Goal: Task Accomplishment & Management: Manage account settings

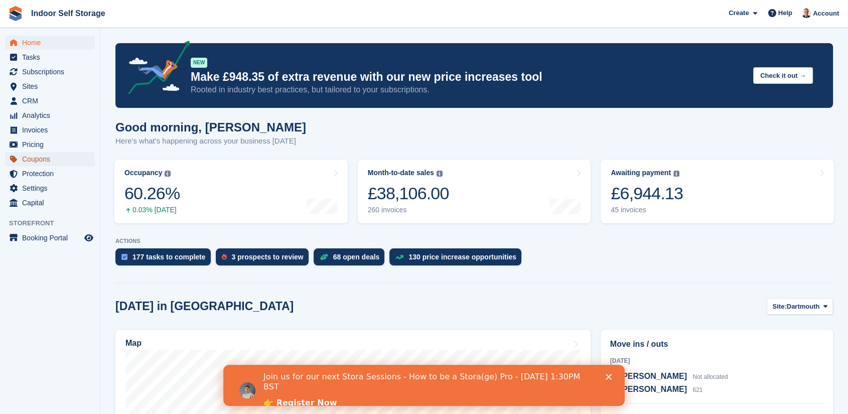
click at [43, 160] on span "Coupons" at bounding box center [52, 159] width 60 height 14
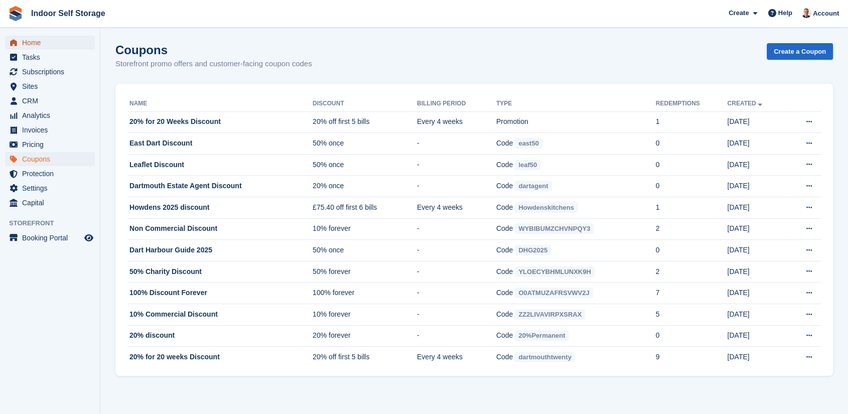
click at [38, 46] on span "Home" at bounding box center [52, 43] width 60 height 14
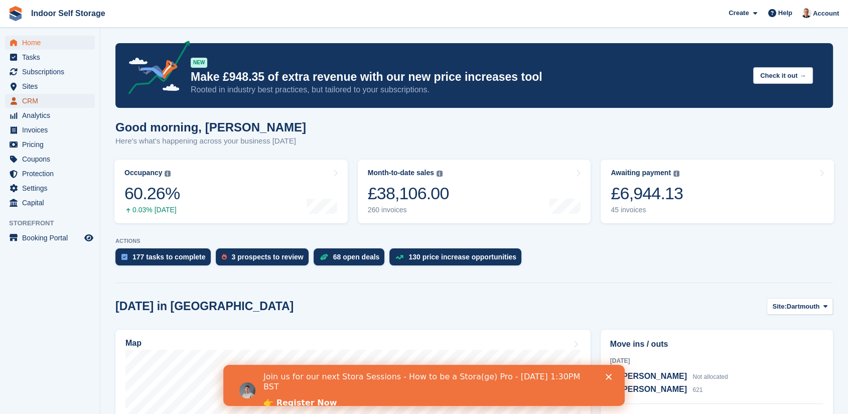
click at [36, 102] on span "CRM" at bounding box center [52, 101] width 60 height 14
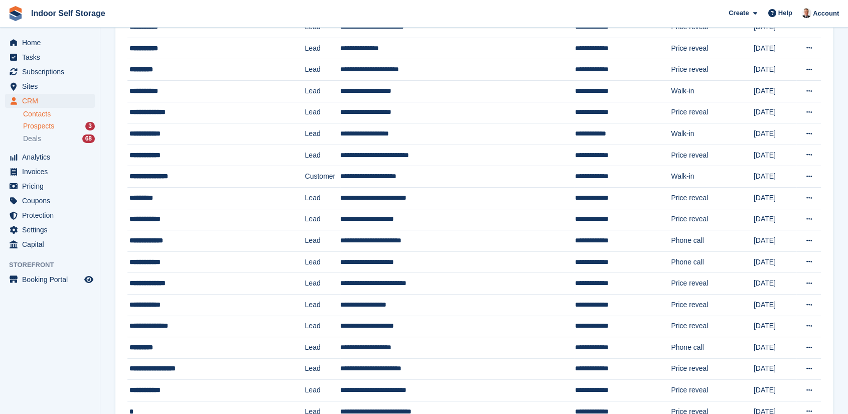
scroll to position [111, 0]
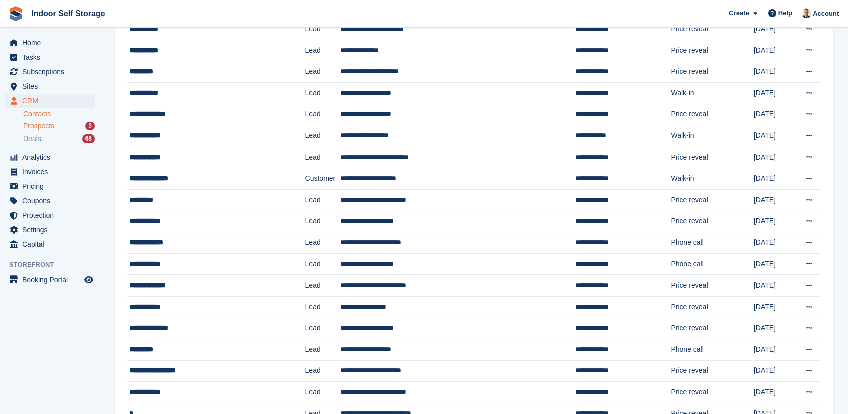
click at [37, 125] on span "Prospects" at bounding box center [38, 126] width 31 height 10
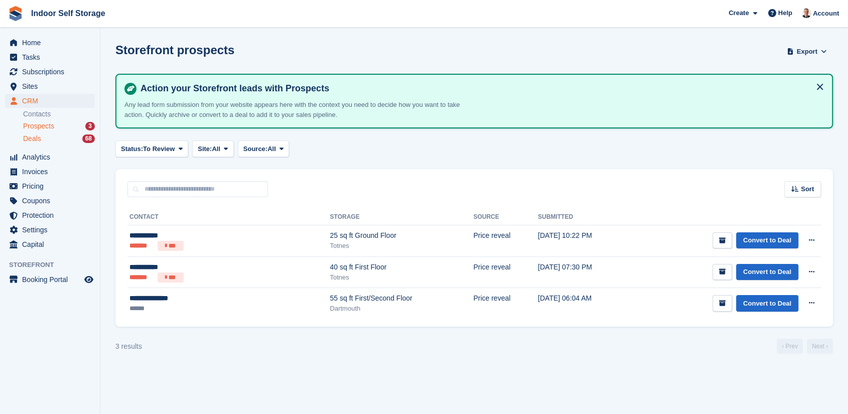
click at [39, 140] on span "Deals" at bounding box center [32, 139] width 18 height 10
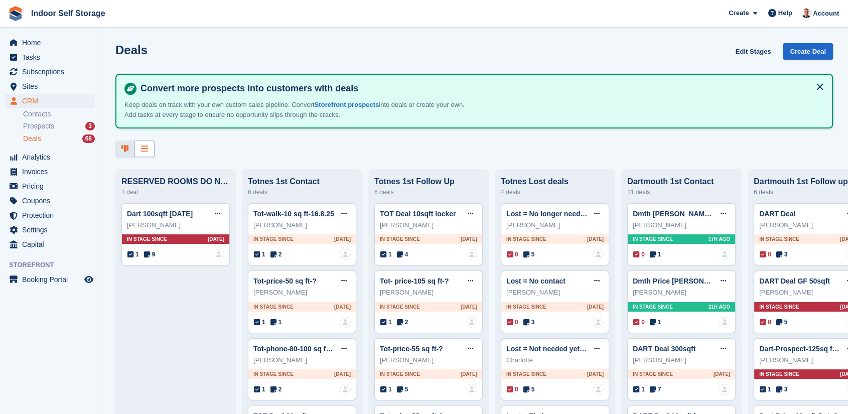
click at [149, 150] on div at bounding box center [144, 148] width 20 height 17
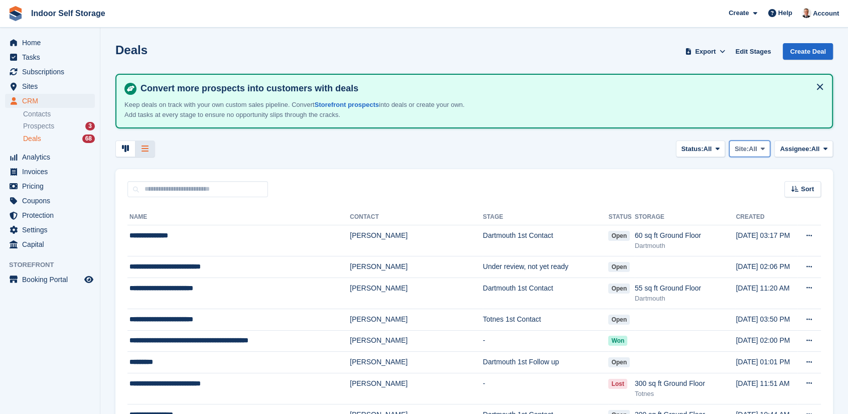
click at [749, 148] on span "All" at bounding box center [752, 149] width 9 height 10
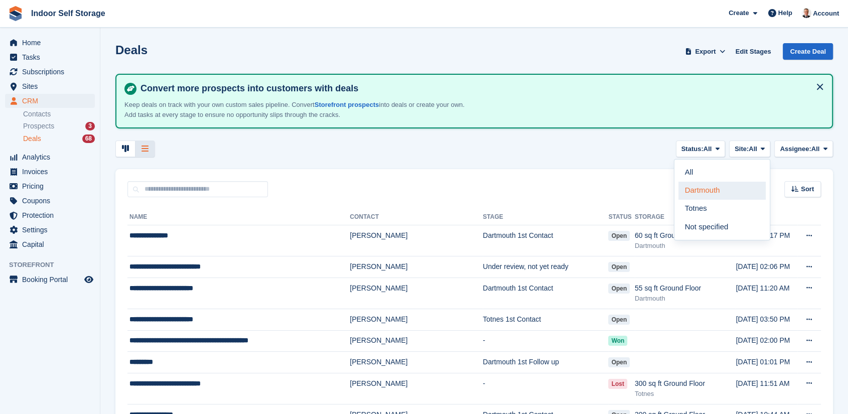
click at [713, 187] on link "Dartmouth" at bounding box center [721, 191] width 87 height 18
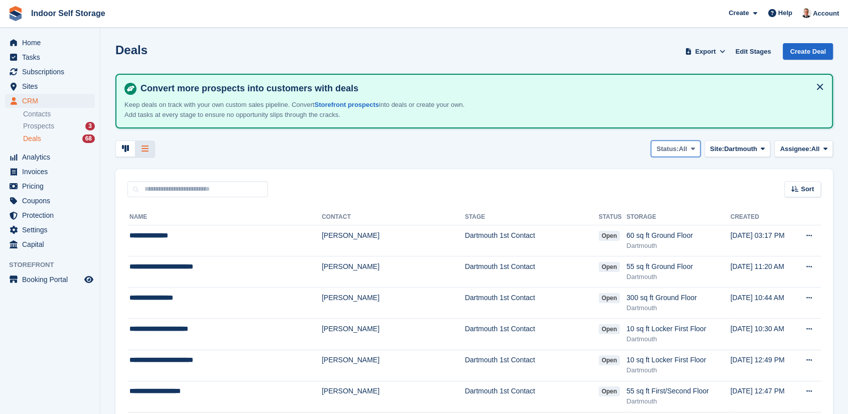
click at [690, 146] on icon at bounding box center [692, 148] width 4 height 7
click at [626, 225] on link "Lost" at bounding box center [651, 227] width 87 height 18
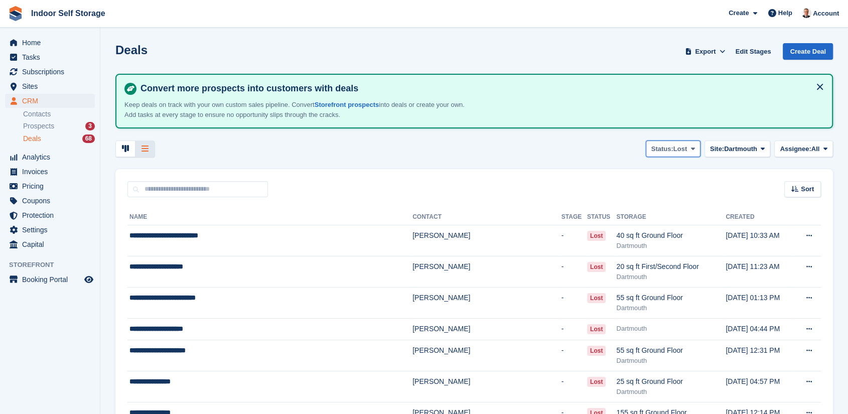
click at [678, 144] on span "Lost" at bounding box center [680, 149] width 14 height 10
click at [629, 208] on link "Won" at bounding box center [651, 209] width 87 height 18
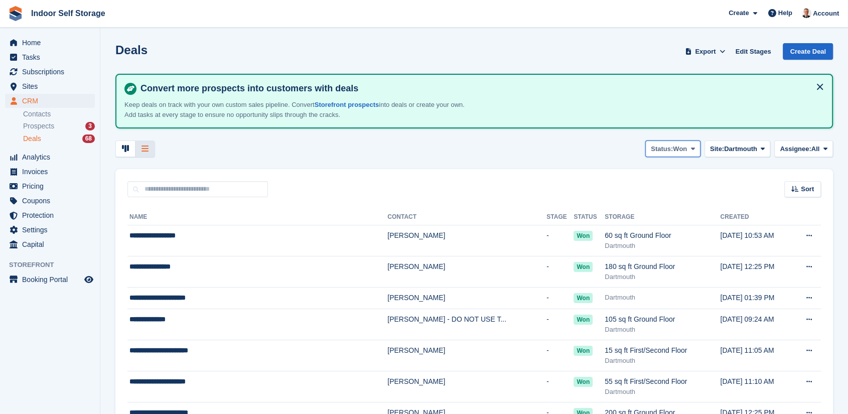
click at [673, 151] on span "Won" at bounding box center [680, 149] width 14 height 10
click at [636, 190] on link "Open" at bounding box center [651, 191] width 87 height 18
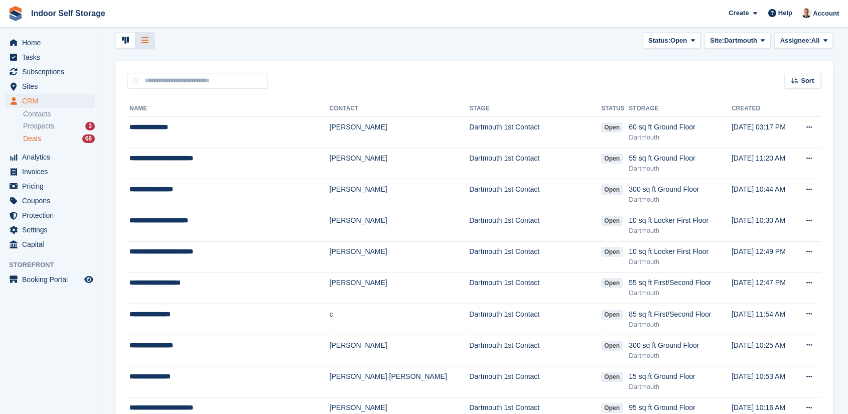
scroll to position [107, 0]
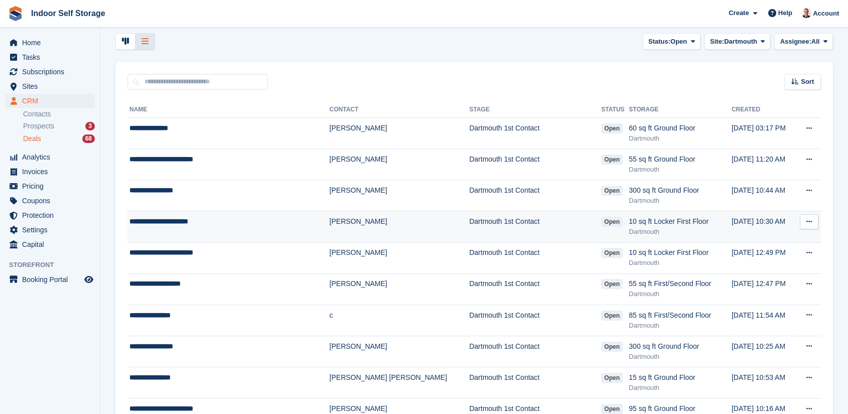
click at [232, 229] on td "**********" at bounding box center [228, 226] width 202 height 31
